Goal: Information Seeking & Learning: Learn about a topic

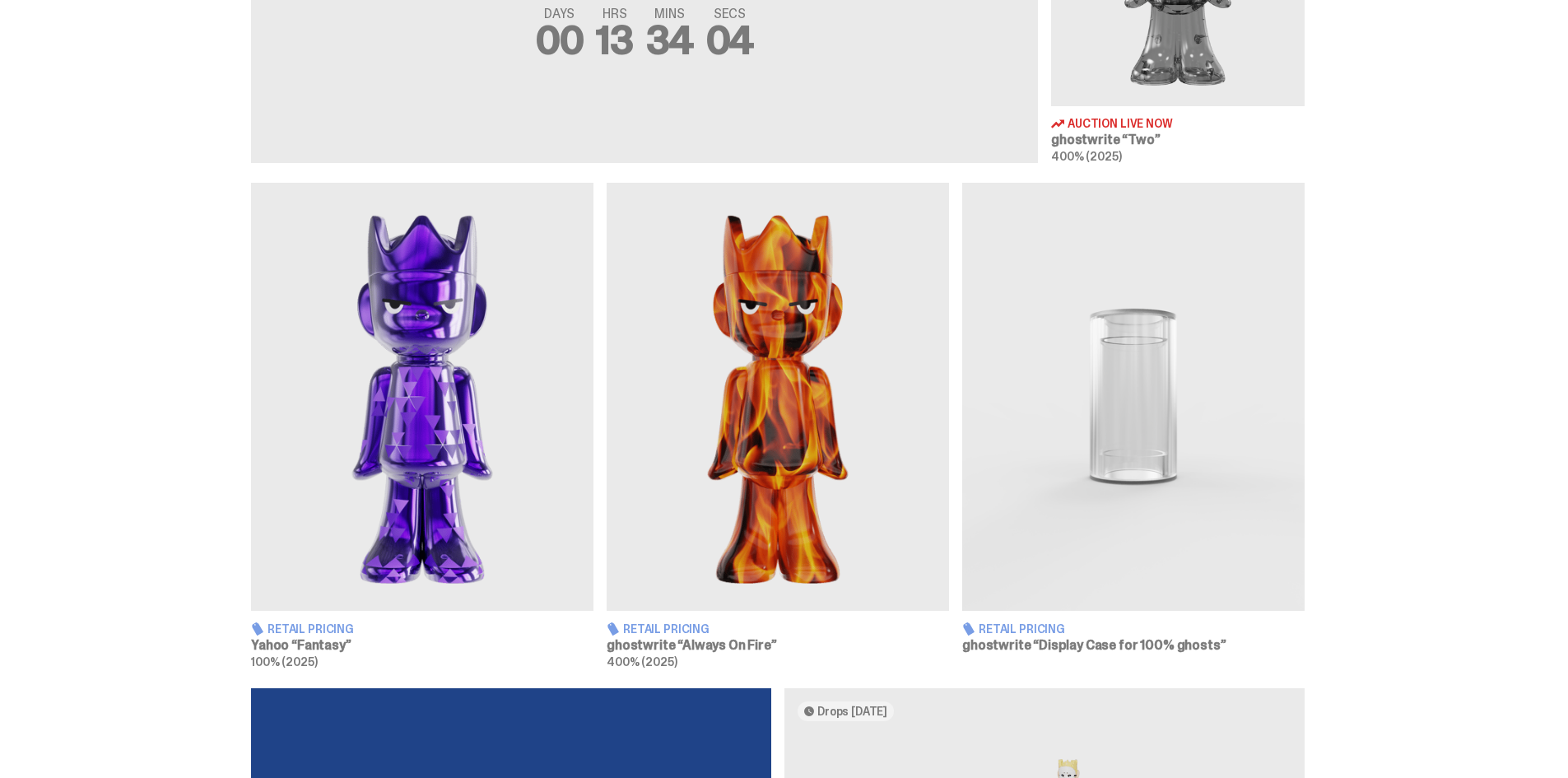
scroll to position [905, 0]
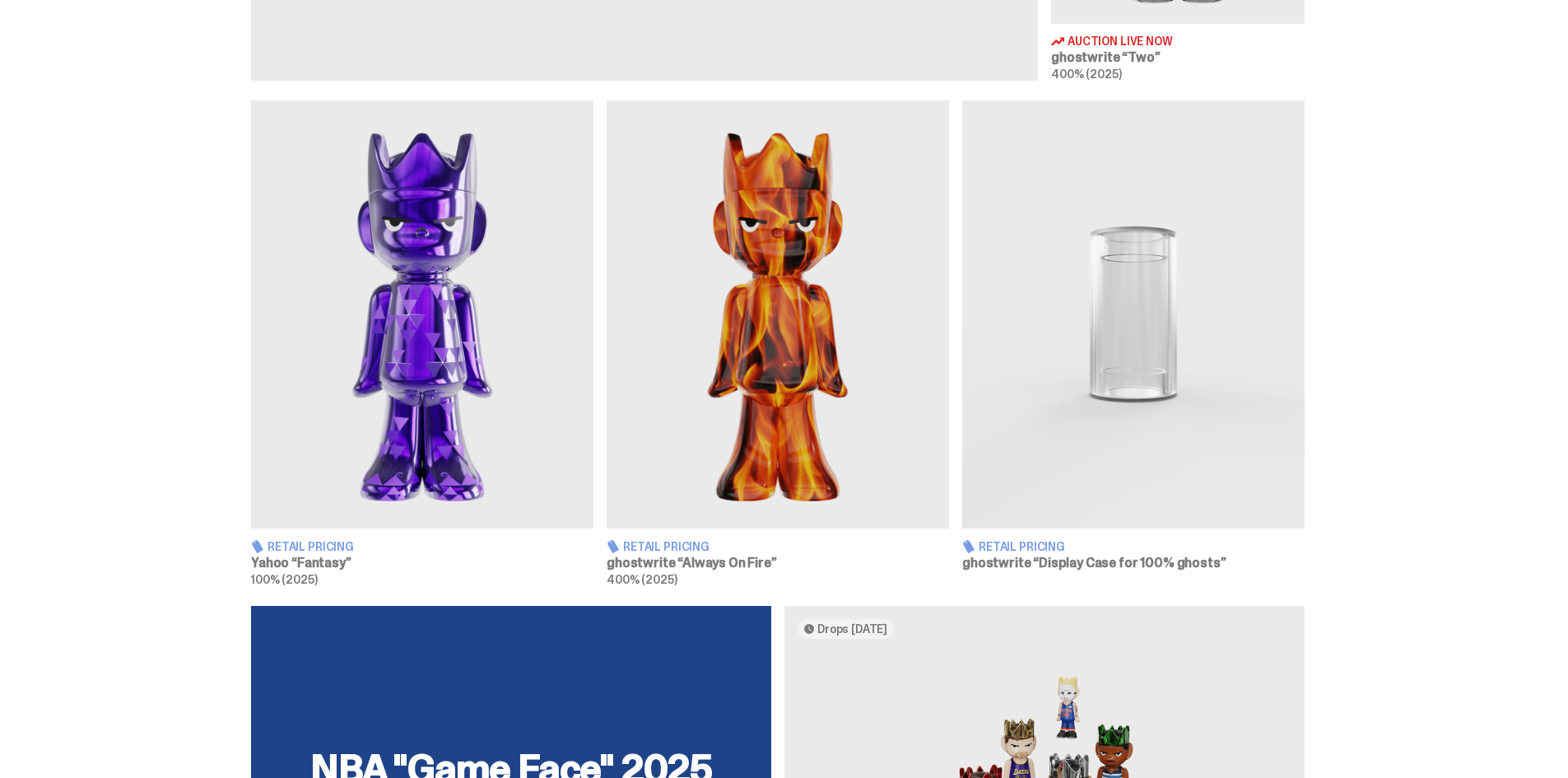
click at [333, 562] on h3 "Yahoo “Fantasy”" at bounding box center [422, 562] width 343 height 13
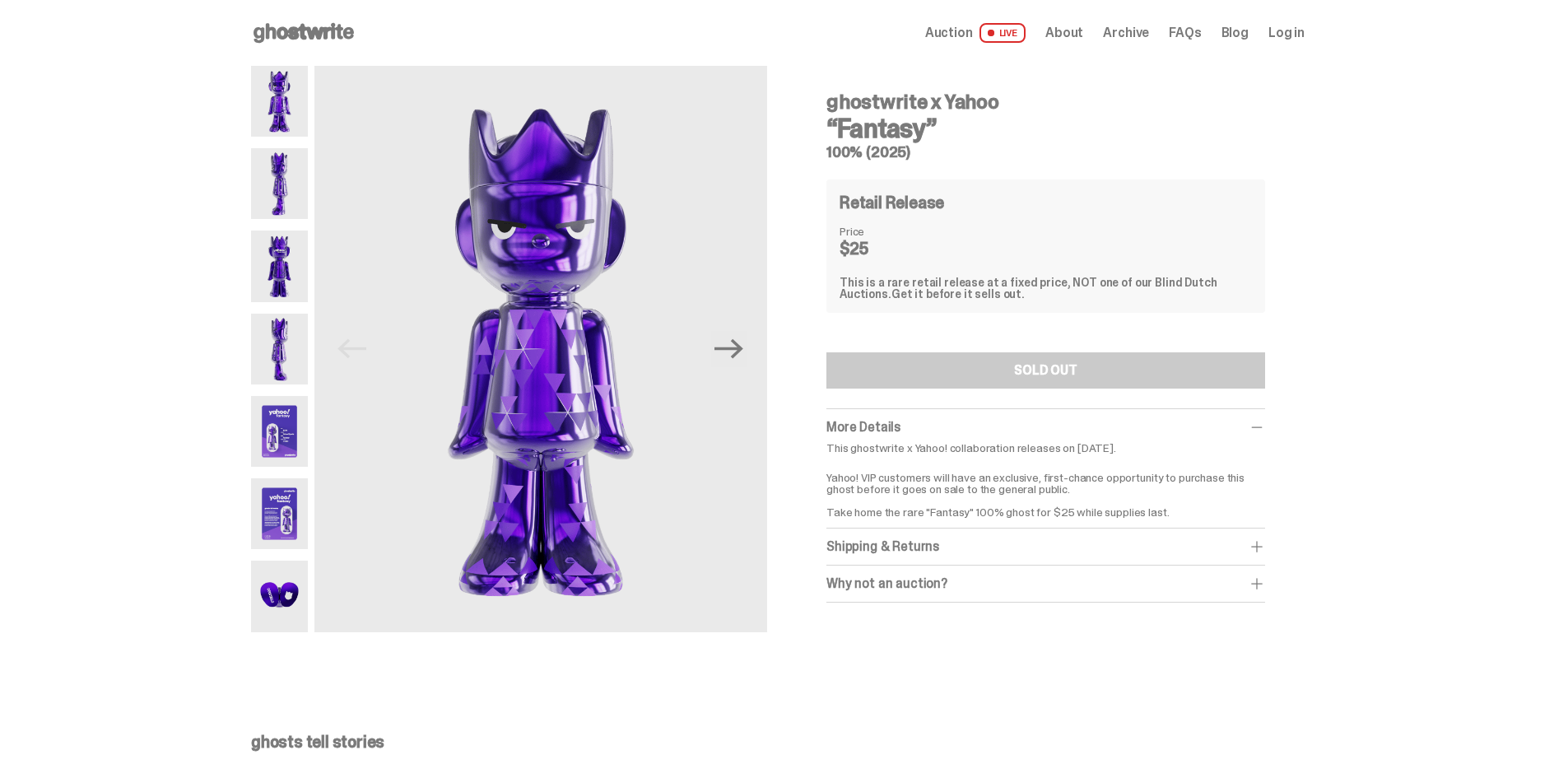
click at [290, 506] on img at bounding box center [279, 513] width 57 height 71
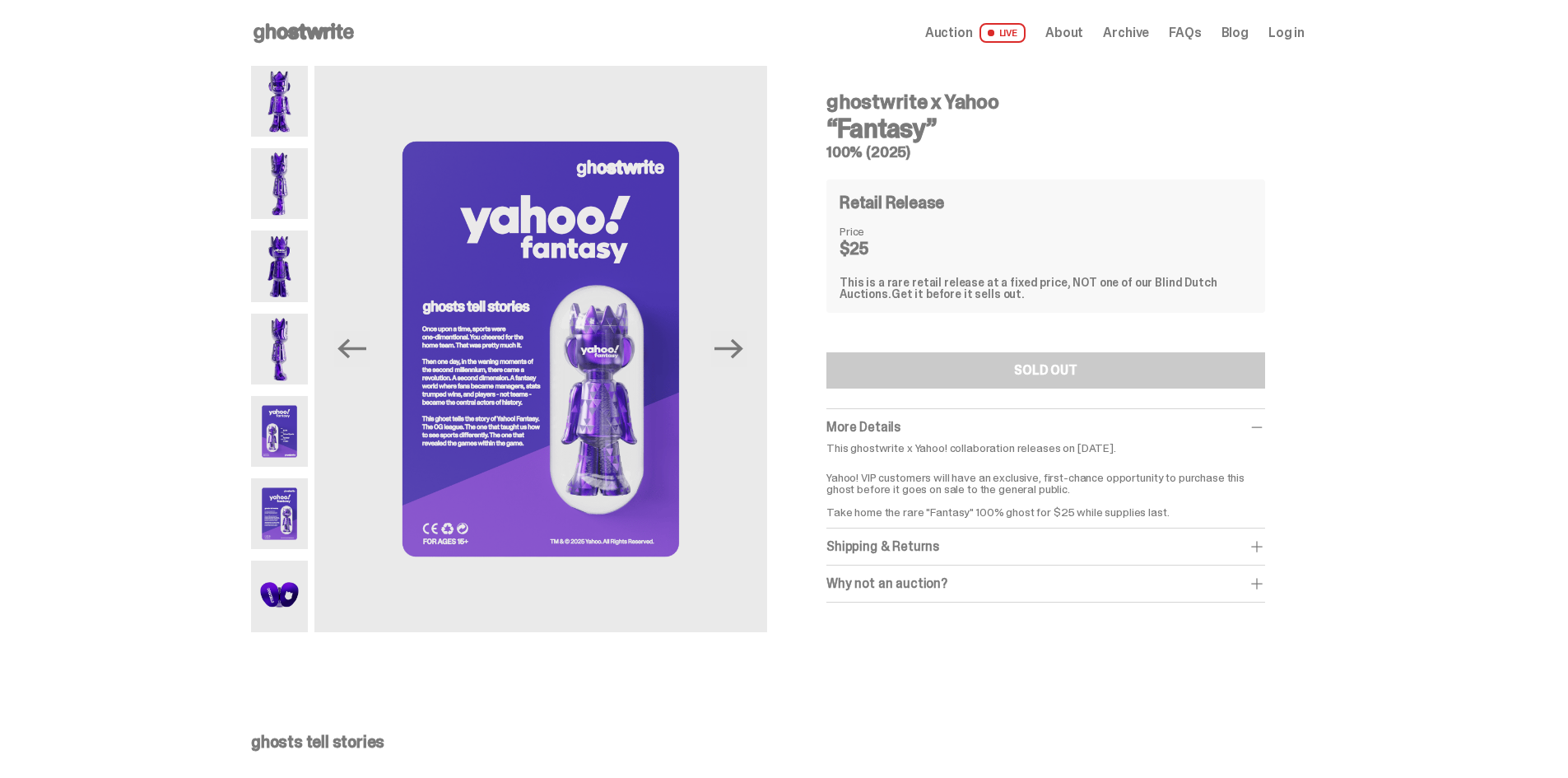
click at [286, 577] on img at bounding box center [279, 595] width 57 height 71
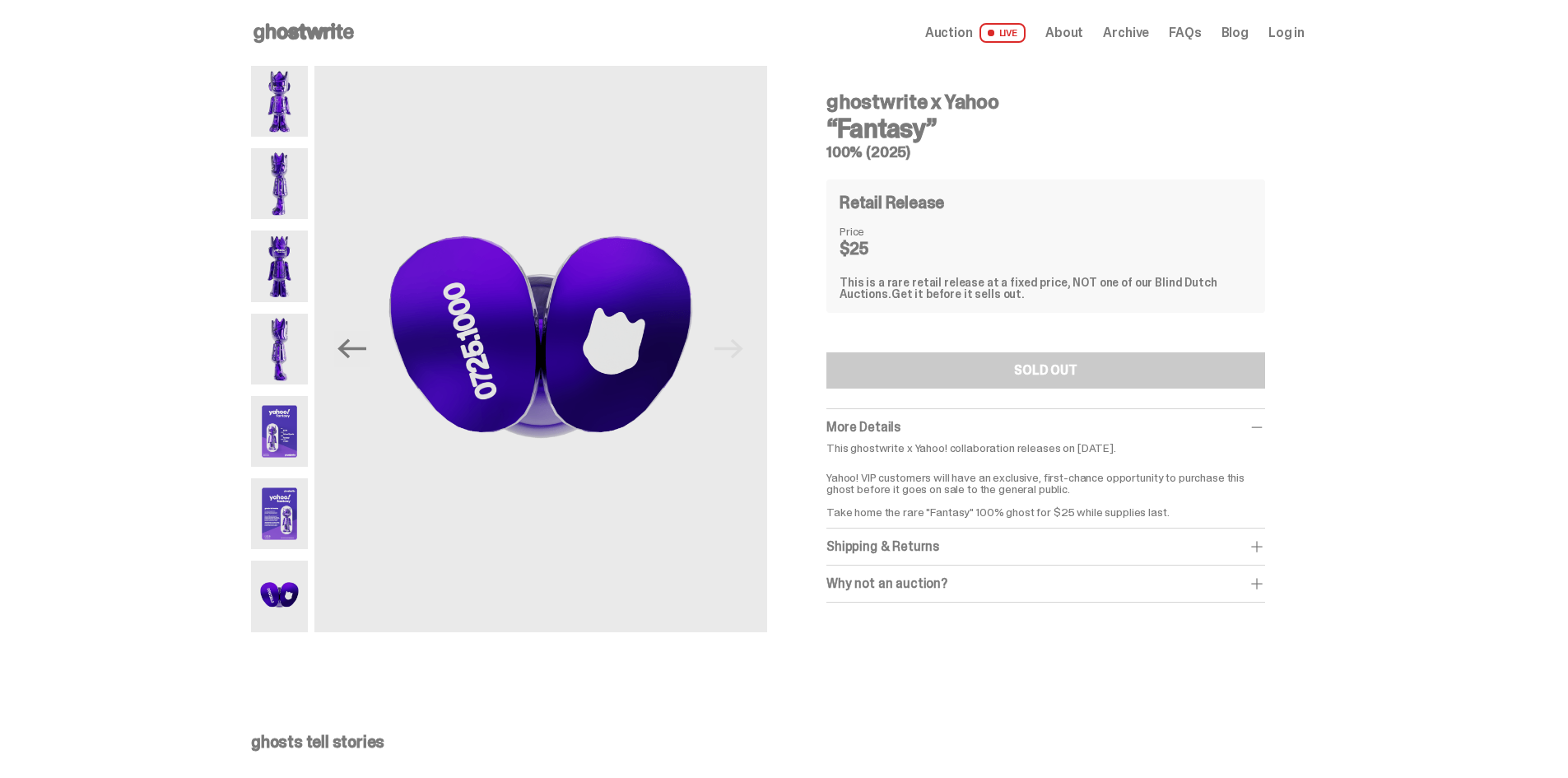
click at [283, 520] on img at bounding box center [279, 513] width 57 height 71
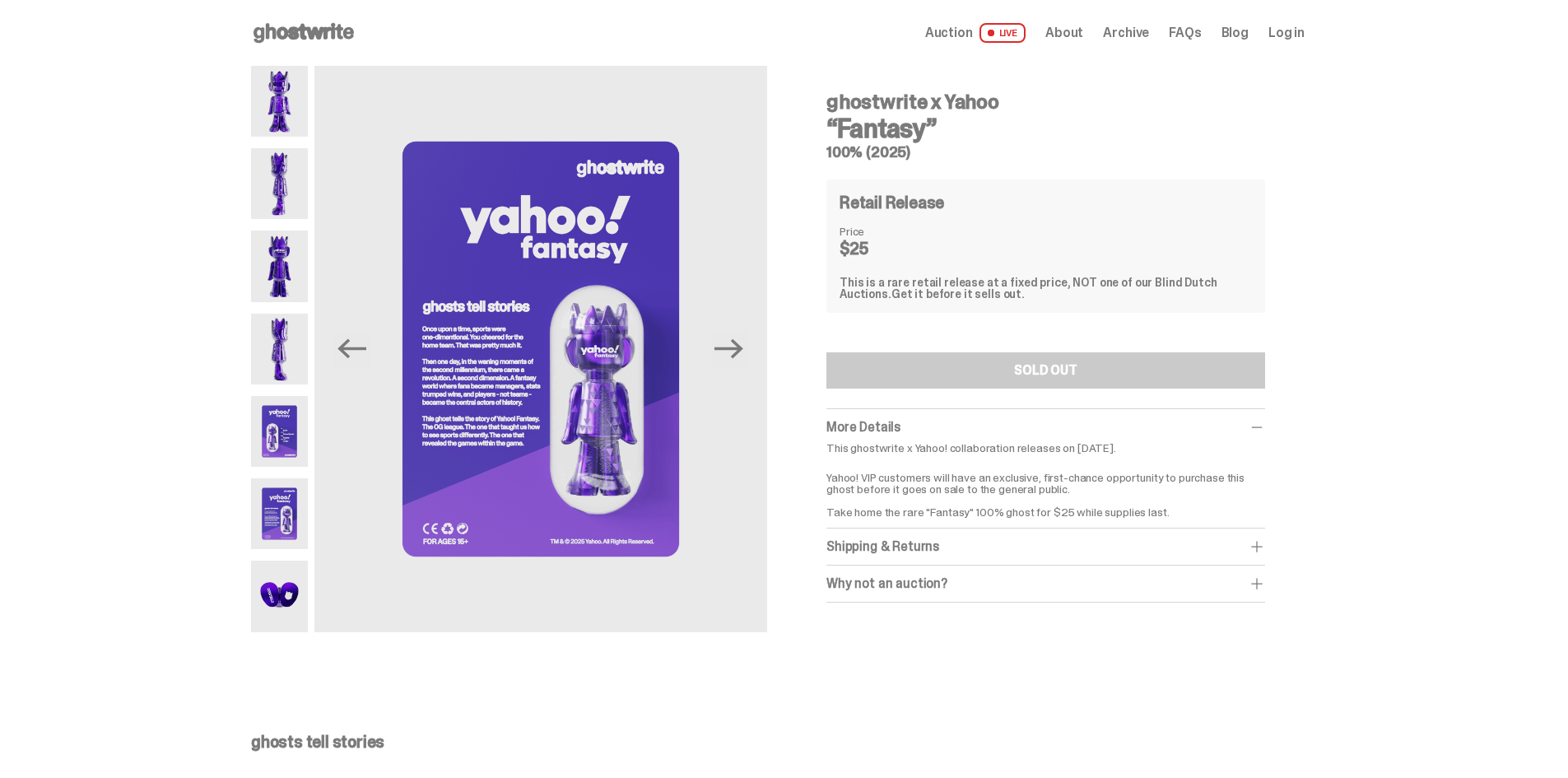
click at [281, 437] on img at bounding box center [279, 431] width 57 height 71
